Goal: Information Seeking & Learning: Learn about a topic

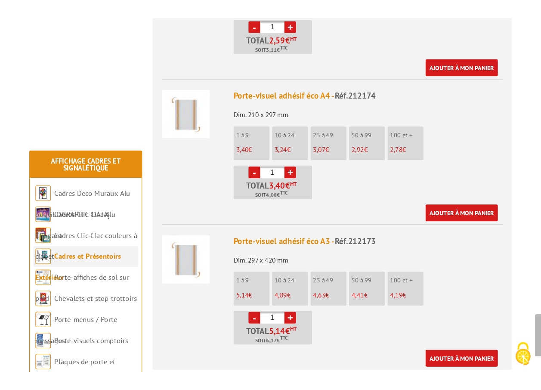
scroll to position [430, 0]
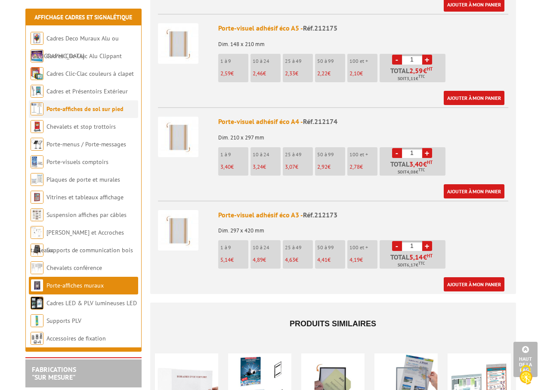
click at [87, 108] on link "Porte-affiches de sol sur pied" at bounding box center [84, 109] width 77 height 8
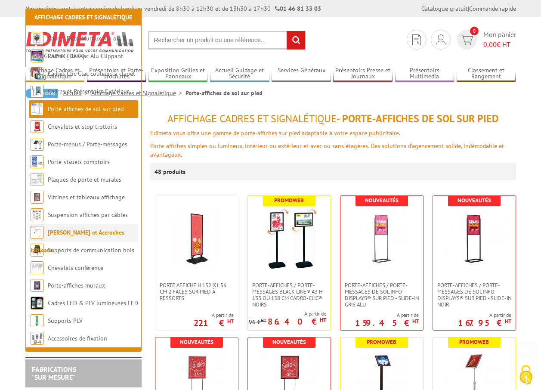
scroll to position [258, 0]
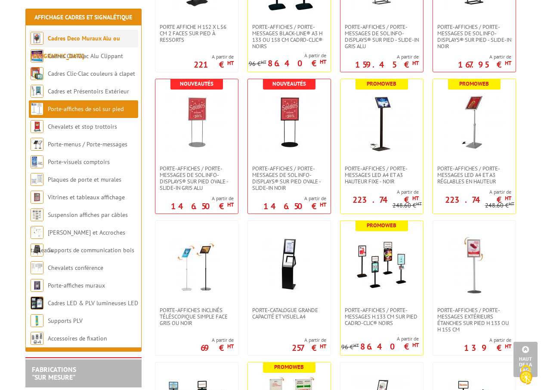
click at [111, 37] on link "Cadres Deco Muraux Alu ou [GEOGRAPHIC_DATA]" at bounding box center [76, 46] width 90 height 25
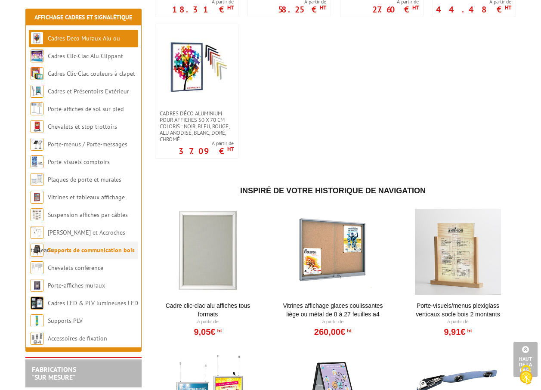
scroll to position [861, 0]
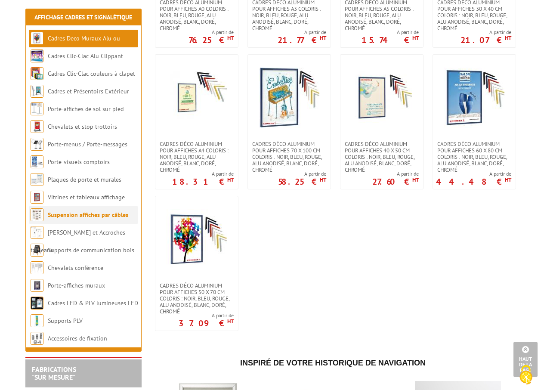
click at [104, 216] on link "Suspension affiches par câbles" at bounding box center [88, 215] width 81 height 8
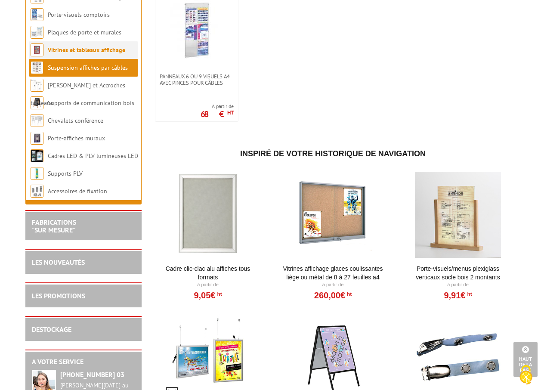
scroll to position [775, 0]
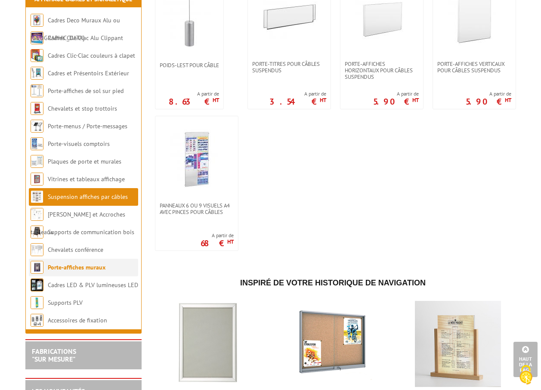
click at [93, 271] on link "Porte-affiches muraux" at bounding box center [77, 267] width 58 height 8
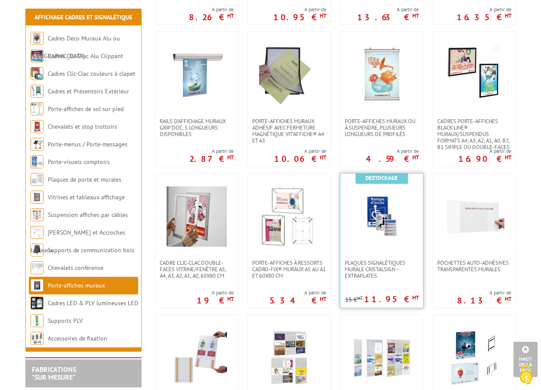
scroll to position [603, 0]
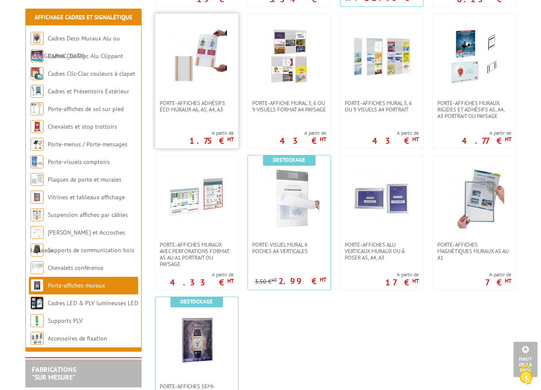
click at [200, 67] on img at bounding box center [197, 57] width 60 height 60
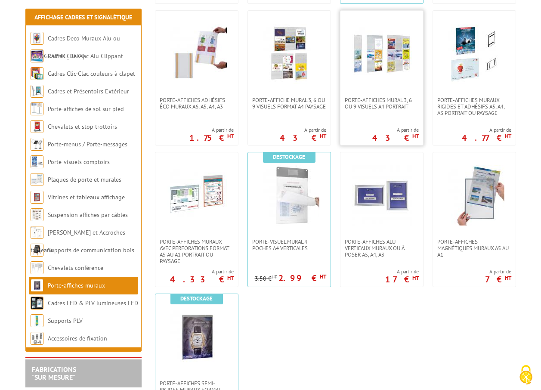
click at [381, 82] on img at bounding box center [382, 54] width 60 height 60
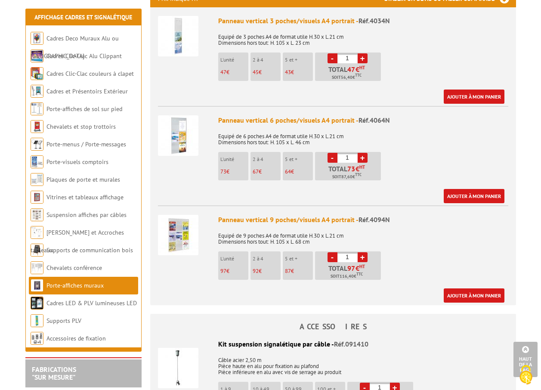
scroll to position [301, 0]
